Goal: Communication & Community: Answer question/provide support

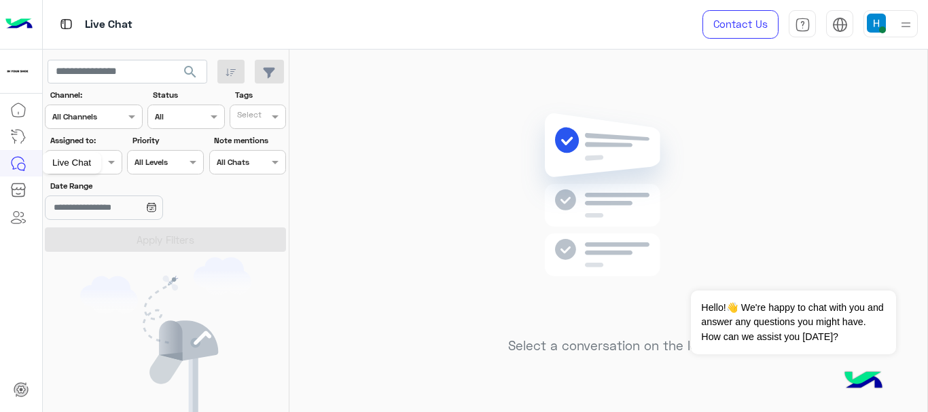
click at [22, 163] on icon at bounding box center [21, 166] width 7 height 7
click at [211, 107] on div "Channel All" at bounding box center [185, 117] width 77 height 24
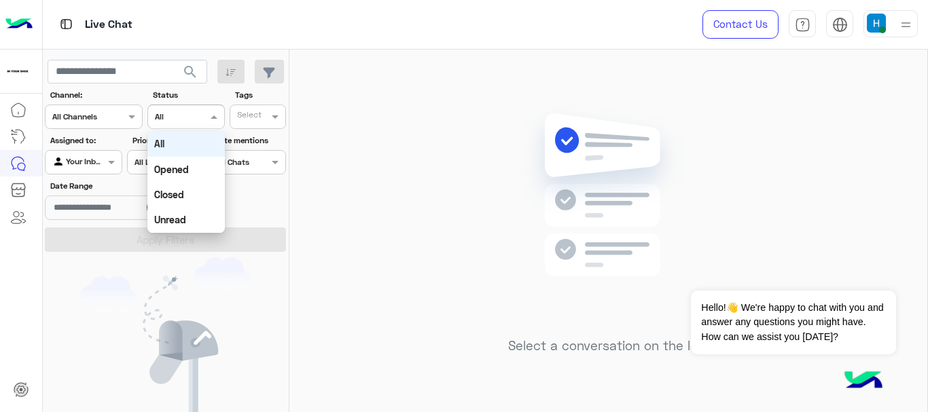
click at [333, 230] on div "Select a conversation on the left" at bounding box center [608, 234] width 638 height 368
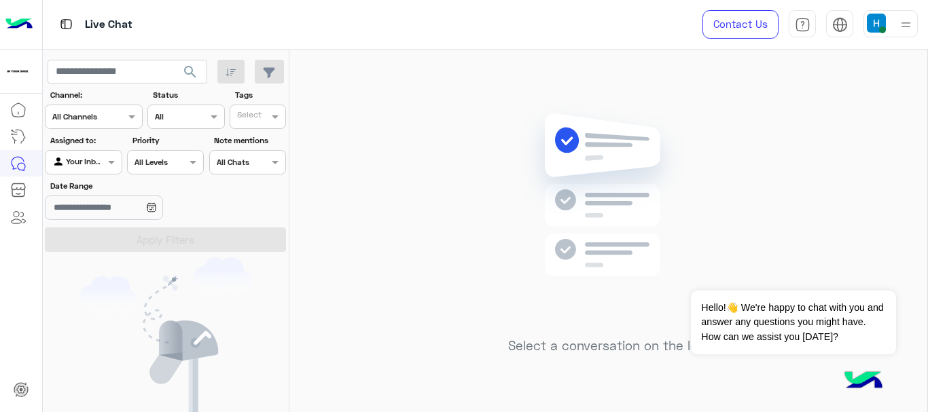
click at [205, 114] on div at bounding box center [185, 115] width 75 height 13
